Goal: Find specific page/section: Find specific page/section

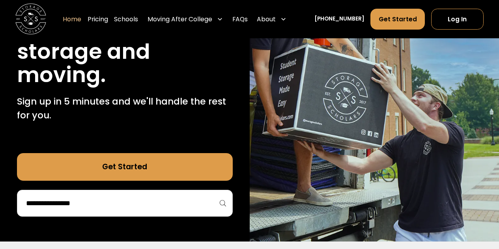
scroll to position [197, 0]
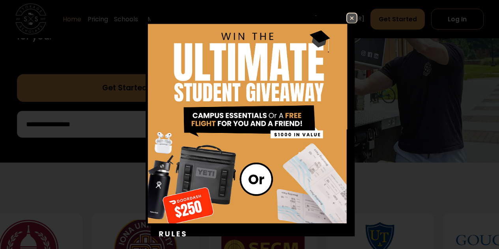
click at [122, 132] on div "Enter Giveaway" at bounding box center [250, 125] width 266 height 224
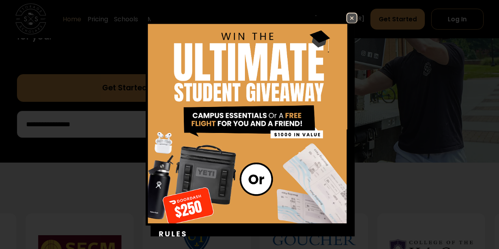
click at [347, 19] on img at bounding box center [351, 17] width 9 height 9
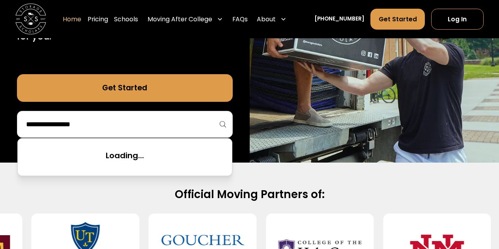
click at [158, 128] on input "search" at bounding box center [124, 123] width 199 height 13
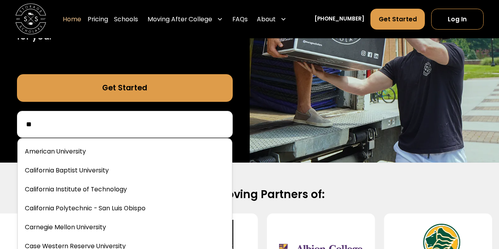
type input "*"
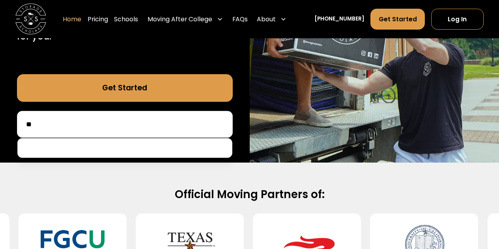
type input "*"
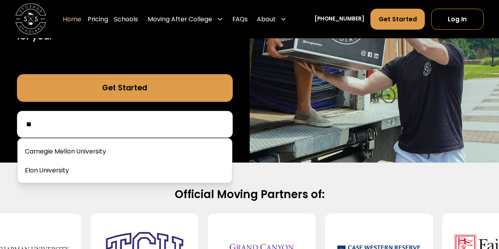
type input "*"
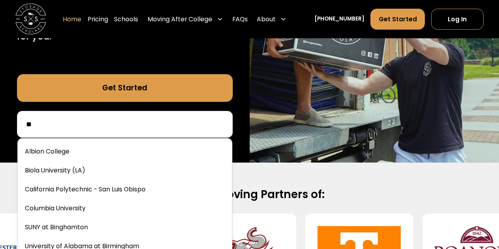
type input "*"
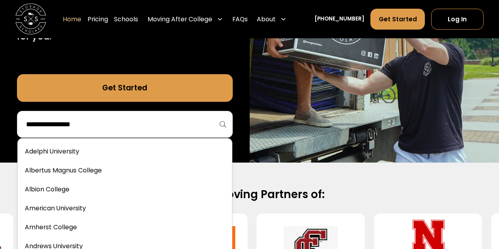
type input "*"
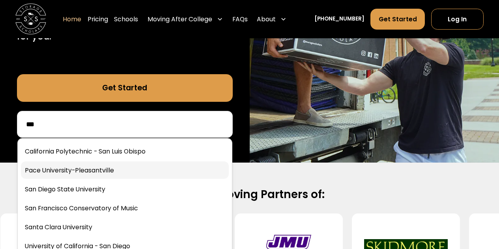
scroll to position [39, 0]
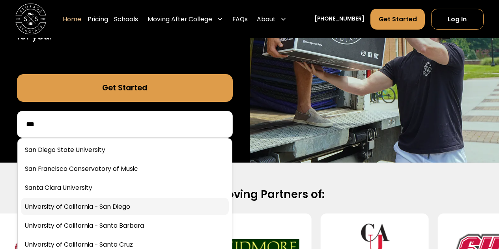
type input "***"
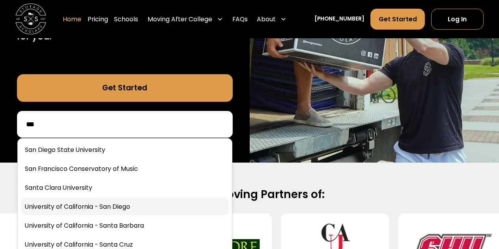
click at [117, 206] on link at bounding box center [125, 205] width 208 height 17
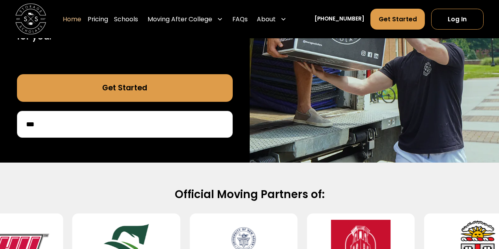
scroll to position [276, 0]
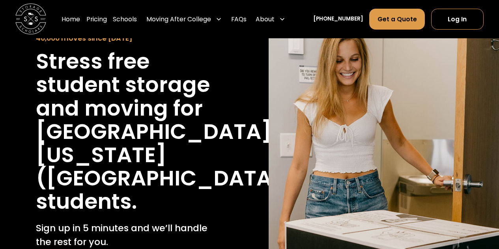
scroll to position [118, 0]
